Goal: Communication & Community: Answer question/provide support

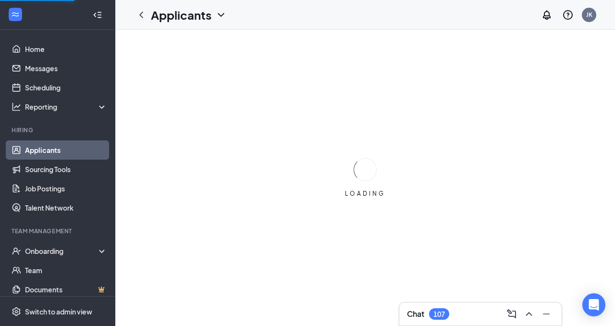
click at [412, 312] on h3 "Chat" at bounding box center [415, 313] width 17 height 11
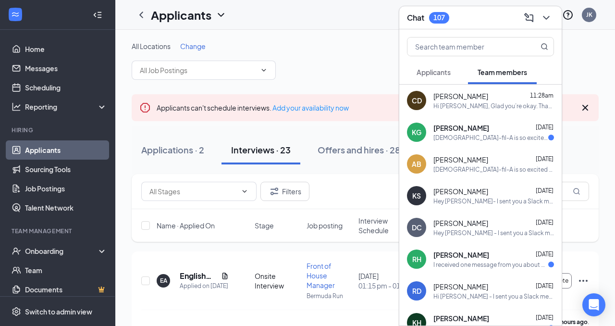
click at [441, 74] on span "Applicants" at bounding box center [433, 72] width 34 height 9
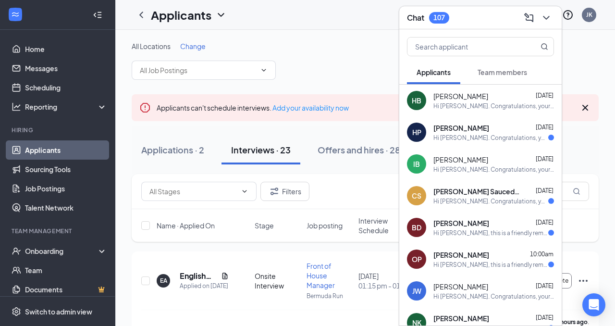
click at [483, 77] on button "Team members" at bounding box center [502, 72] width 69 height 24
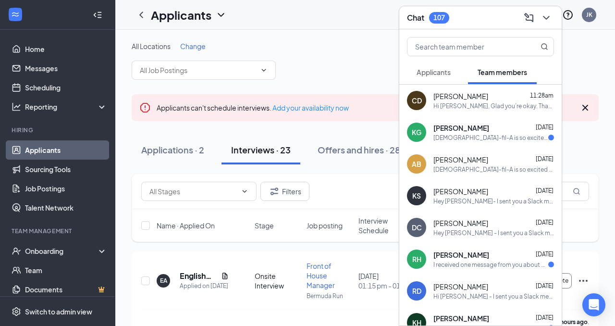
click at [476, 103] on div "Hi [PERSON_NAME], Glad you’re okay. Thanks" at bounding box center [493, 106] width 121 height 8
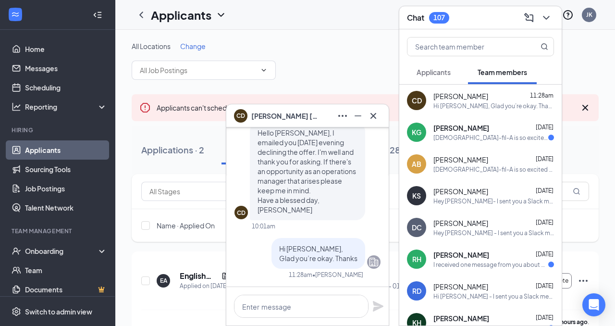
click at [445, 73] on span "Applicants" at bounding box center [433, 72] width 34 height 9
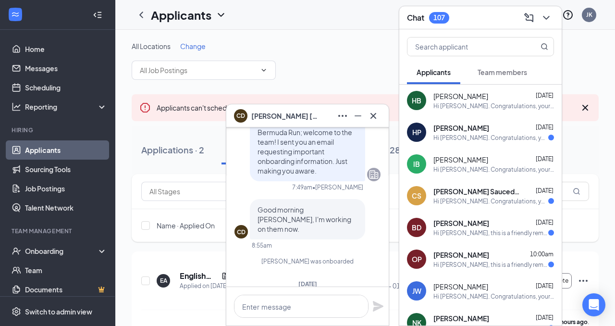
scroll to position [-317, 0]
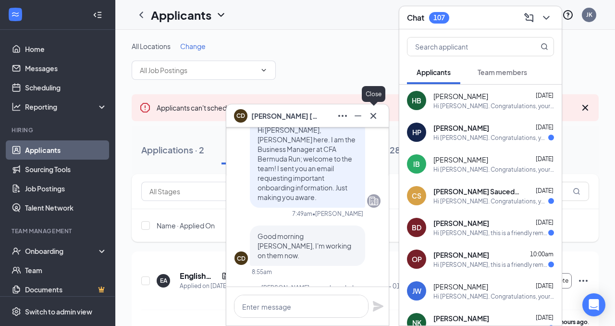
click at [371, 116] on icon "Cross" at bounding box center [373, 116] width 12 height 12
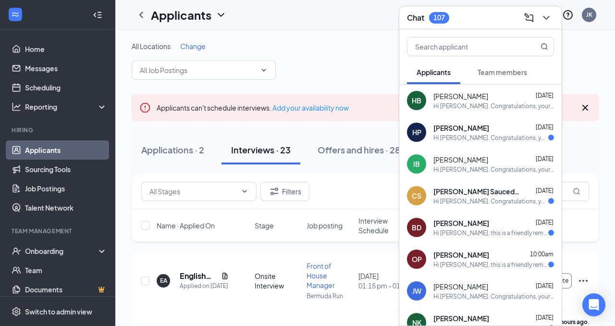
click at [462, 189] on span "[PERSON_NAME] Saucedo_Bustos" at bounding box center [476, 191] width 86 height 10
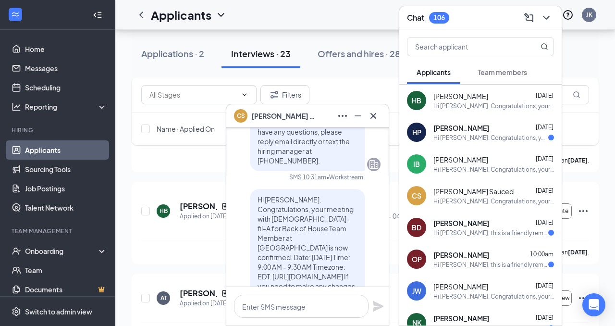
scroll to position [0, 0]
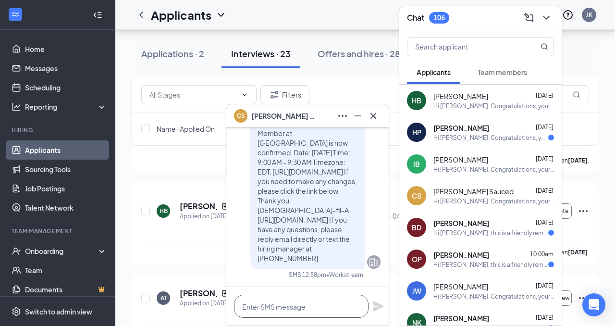
click at [305, 305] on textarea at bounding box center [301, 305] width 134 height 23
type textarea "H"
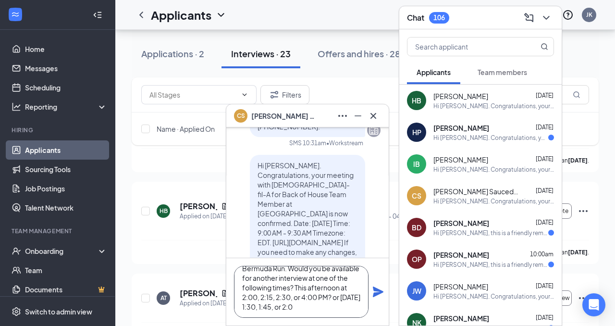
scroll to position [48, 0]
type textarea "Good morning [PERSON_NAME], my name is [PERSON_NAME], and I am the Back of Hous…"
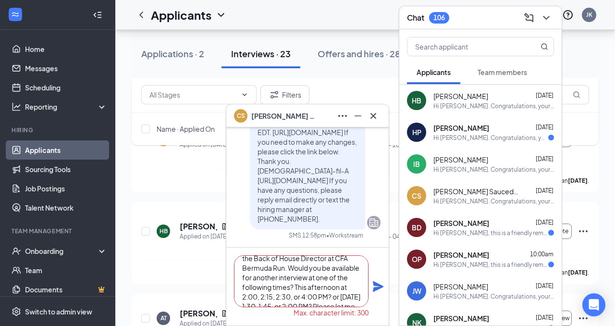
scroll to position [49, 0]
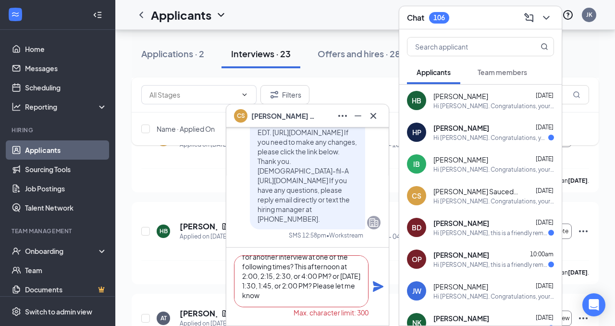
drag, startPoint x: 242, startPoint y: 266, endPoint x: 341, endPoint y: 304, distance: 106.1
click at [340, 305] on textarea "Good morning [PERSON_NAME], my name is [PERSON_NAME], and I am the Back of Hous…" at bounding box center [301, 281] width 134 height 52
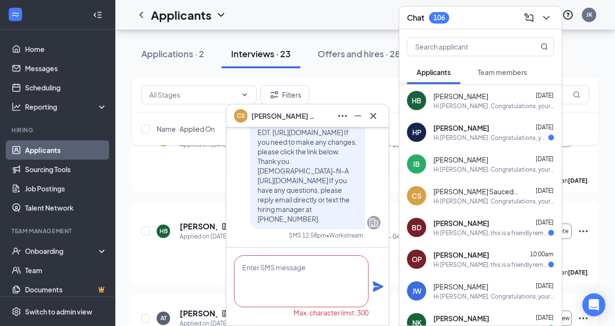
scroll to position [0, 0]
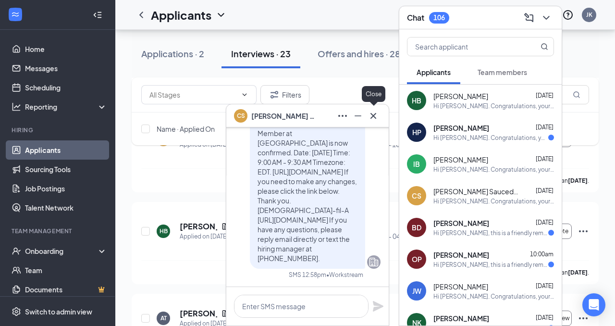
click at [373, 119] on icon "Cross" at bounding box center [373, 116] width 12 height 12
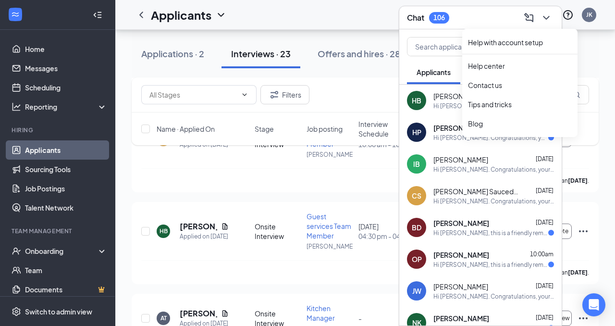
click at [553, 17] on button at bounding box center [545, 17] width 15 height 15
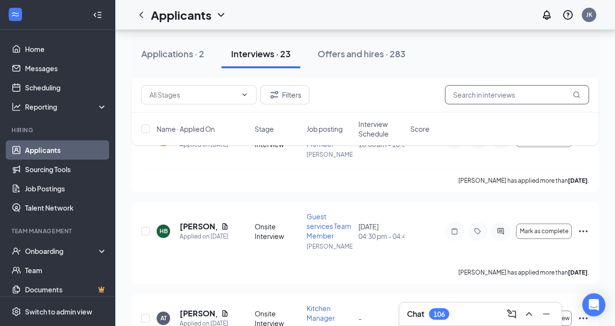
click at [483, 104] on input "text" at bounding box center [517, 94] width 144 height 19
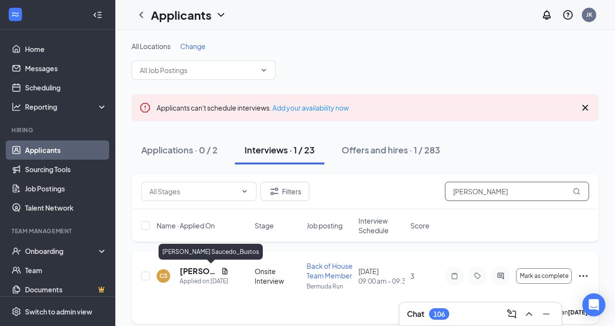
type input "[PERSON_NAME]"
click at [207, 270] on h5 "[PERSON_NAME] Saucedo_Bustos" at bounding box center [198, 271] width 37 height 11
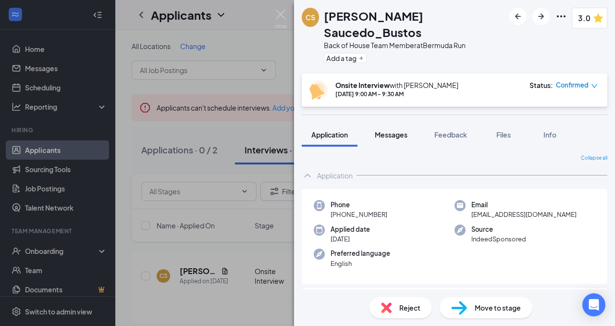
click at [395, 130] on span "Messages" at bounding box center [391, 134] width 33 height 9
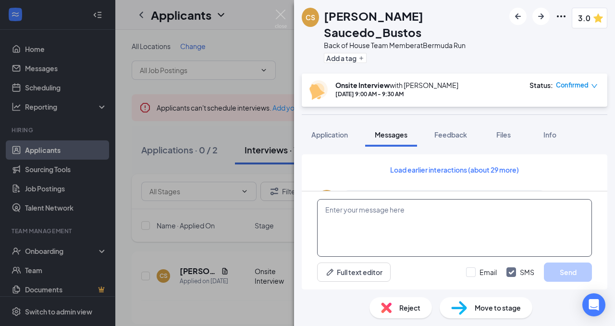
click at [383, 235] on textarea at bounding box center [454, 228] width 275 height 58
paste textarea "Good morning [PERSON_NAME], my name is [PERSON_NAME], and I am the Back of Hous…"
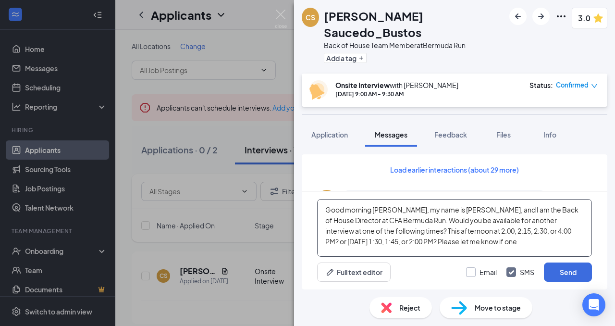
type textarea "Good morning [PERSON_NAME], my name is [PERSON_NAME], and I am the Back of Hous…"
click at [468, 274] on input "Email" at bounding box center [481, 272] width 31 height 10
checkbox input "true"
click at [525, 248] on textarea "Good morning [PERSON_NAME], my name is [PERSON_NAME], and I am the Back of Hous…" at bounding box center [454, 228] width 275 height 58
click at [545, 232] on textarea "Good morning [PERSON_NAME], my name is [PERSON_NAME], and I am the Back of Hous…" at bounding box center [454, 228] width 275 height 58
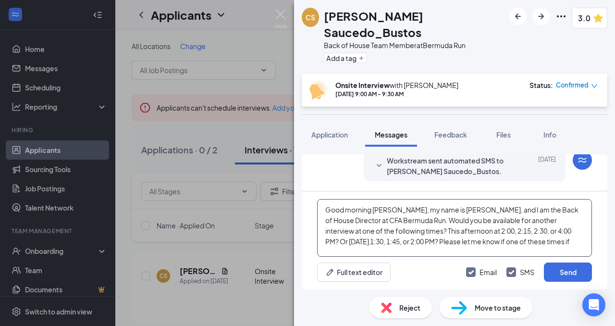
scroll to position [471, 0]
click at [385, 166] on div "Workstream sent automated SMS to [PERSON_NAME] Saucedo_Bustos. [DATE]" at bounding box center [464, 165] width 182 height 21
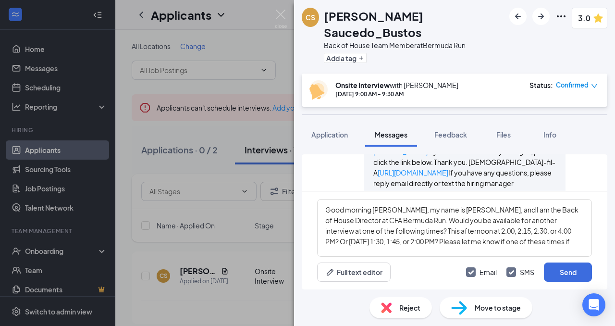
scroll to position [539, 0]
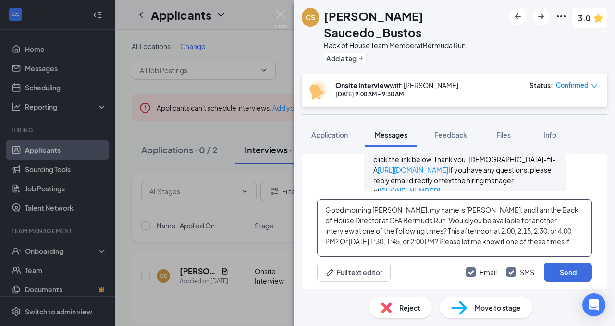
click at [574, 238] on textarea "Good morning [PERSON_NAME], my name is [PERSON_NAME], and I am the Back of Hous…" at bounding box center [454, 228] width 275 height 58
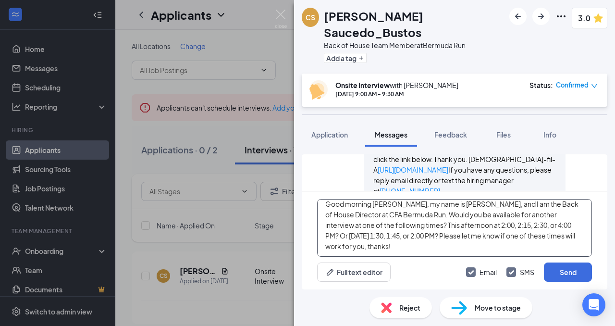
drag, startPoint x: 325, startPoint y: 209, endPoint x: 409, endPoint y: 256, distance: 96.3
click at [409, 256] on div "Good morning [PERSON_NAME], my name is [PERSON_NAME], and I am the Back of Hous…" at bounding box center [454, 240] width 305 height 98
click at [426, 252] on textarea "Good morning [PERSON_NAME], my name is [PERSON_NAME], and I am the Back of Hous…" at bounding box center [454, 228] width 275 height 58
type textarea "Good morning [PERSON_NAME], my name is [PERSON_NAME], and I am the Back of Hous…"
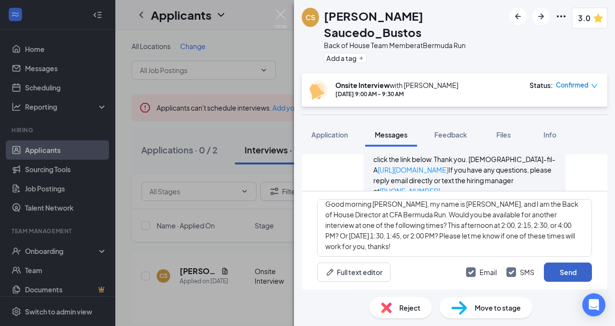
click at [549, 269] on button "Send" at bounding box center [568, 271] width 48 height 19
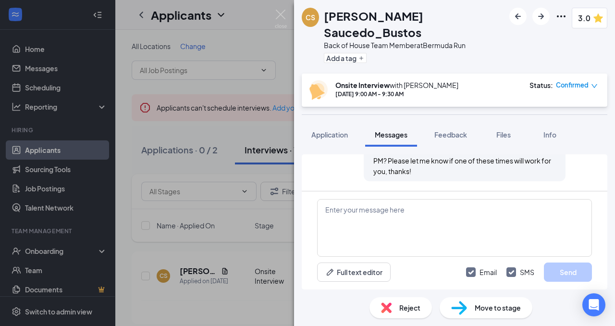
scroll to position [821, 0]
click at [285, 19] on img at bounding box center [281, 19] width 12 height 19
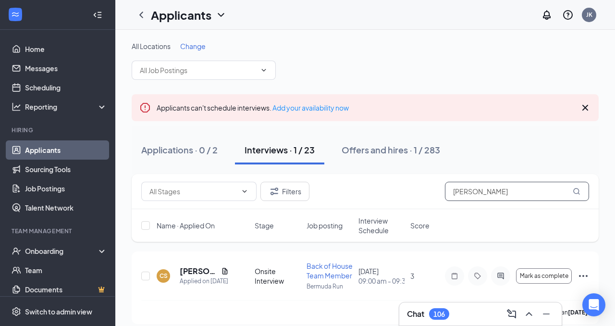
drag, startPoint x: 474, startPoint y: 195, endPoint x: 434, endPoint y: 195, distance: 39.9
click at [436, 195] on div "Filters [PERSON_NAME]" at bounding box center [365, 191] width 448 height 19
type input "inesha"
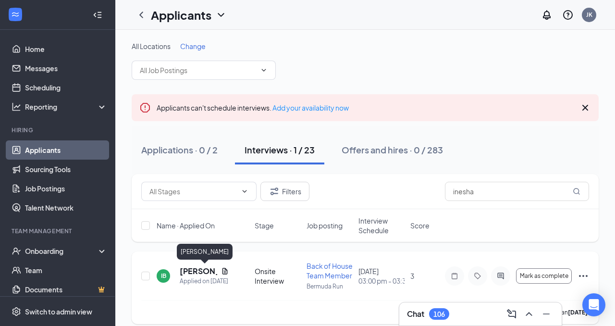
click at [191, 271] on h5 "[PERSON_NAME]" at bounding box center [198, 271] width 37 height 11
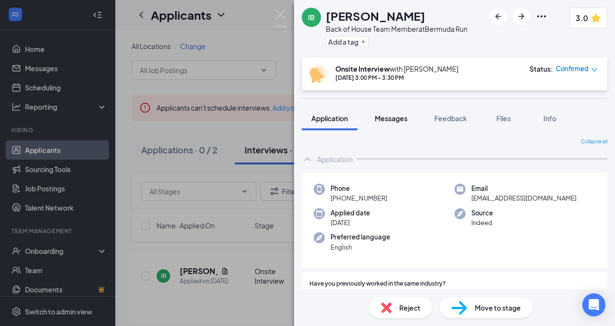
click at [389, 121] on span "Messages" at bounding box center [391, 118] width 33 height 9
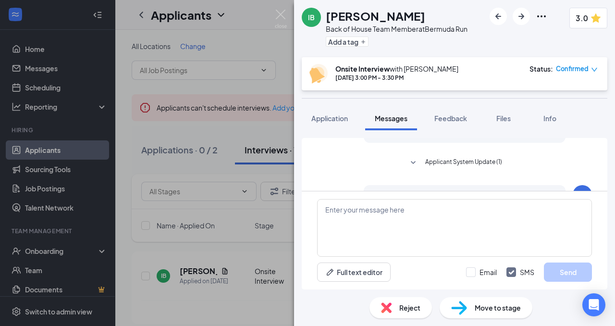
scroll to position [547, 0]
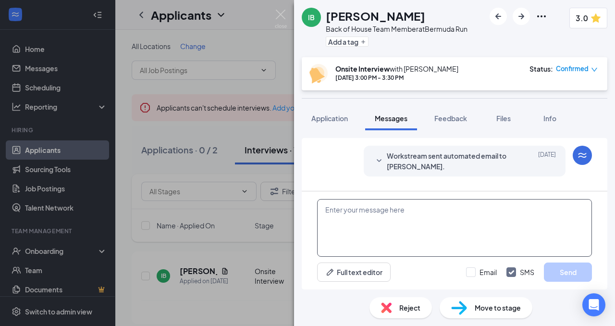
click at [385, 226] on textarea at bounding box center [454, 228] width 275 height 58
paste textarea "Good morning [PERSON_NAME], my name is [PERSON_NAME], and I am the Back of Hous…"
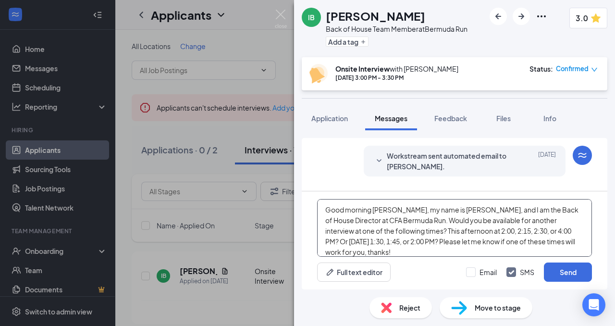
click at [401, 209] on textarea "Good morning [PERSON_NAME], my name is [PERSON_NAME], and I am the Back of Hous…" at bounding box center [454, 228] width 275 height 58
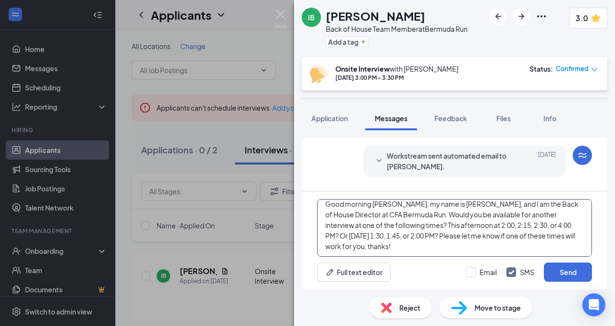
click at [399, 216] on textarea "Good morning [PERSON_NAME], my name is [PERSON_NAME], and I am the Back of Hous…" at bounding box center [454, 228] width 275 height 58
click at [465, 222] on textarea "Good morning [PERSON_NAME], my name is [PERSON_NAME], and I am the Back of Hous…" at bounding box center [454, 228] width 275 height 58
click at [380, 234] on textarea "Good morning [PERSON_NAME], my name is [PERSON_NAME], and I am the Back of Hous…" at bounding box center [454, 228] width 275 height 58
type textarea "Good morning [PERSON_NAME], my name is [PERSON_NAME], and I am the Back of Hous…"
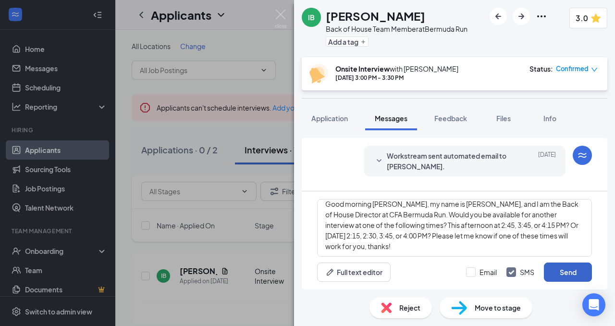
click at [556, 268] on button "Send" at bounding box center [568, 271] width 48 height 19
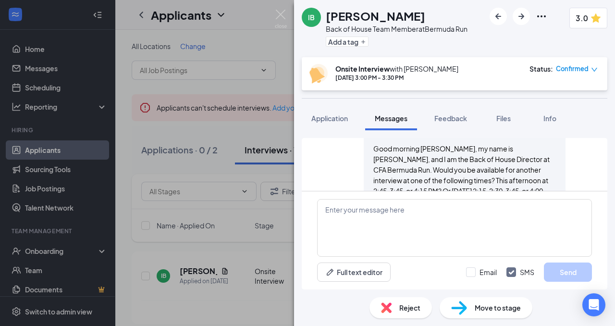
scroll to position [672, 0]
click at [282, 18] on img at bounding box center [281, 19] width 12 height 19
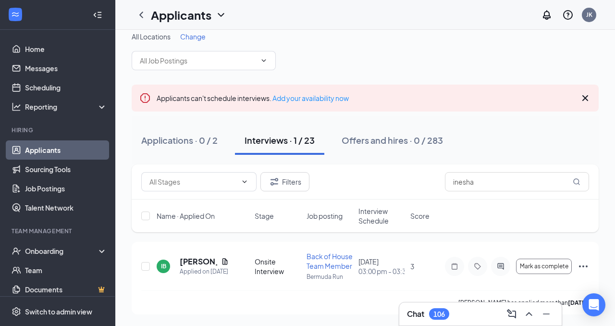
scroll to position [18, 0]
click at [441, 302] on div "Chat 106" at bounding box center [480, 314] width 163 height 24
click at [437, 314] on div "106" at bounding box center [439, 314] width 12 height 8
